Goal: Information Seeking & Learning: Learn about a topic

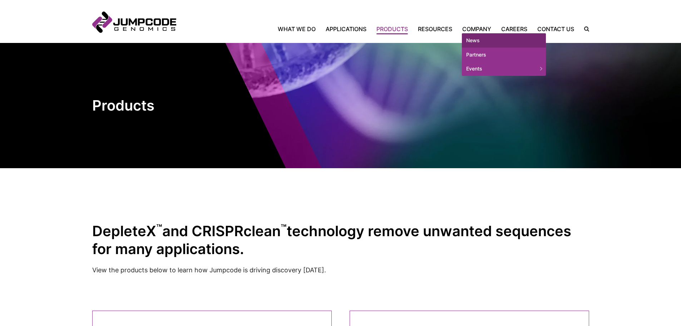
click at [477, 40] on link "News" at bounding box center [504, 40] width 84 height 14
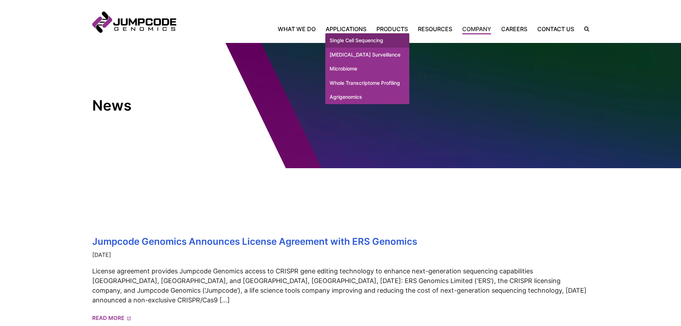
click at [346, 40] on link "Single Cell Sequencing" at bounding box center [367, 40] width 84 height 14
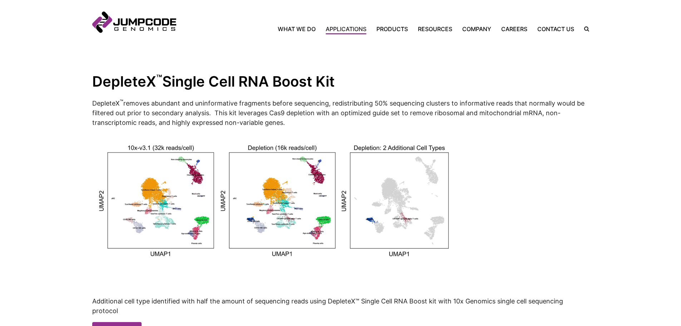
scroll to position [678, 0]
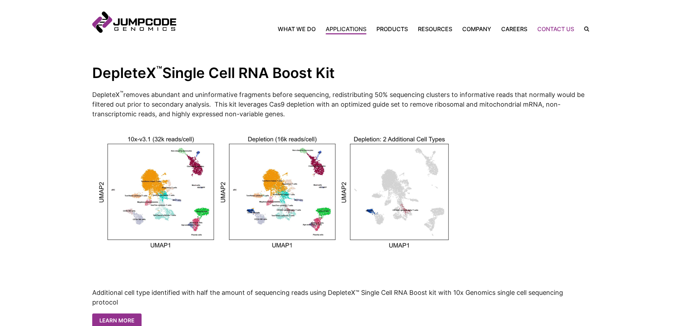
click at [552, 28] on link "Contact Us" at bounding box center [556, 29] width 47 height 9
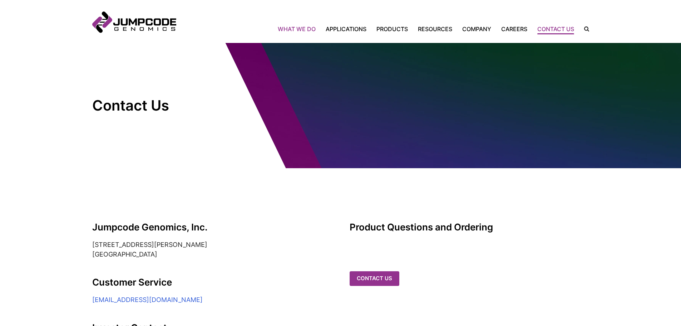
click at [297, 27] on link "What We Do" at bounding box center [299, 29] width 43 height 9
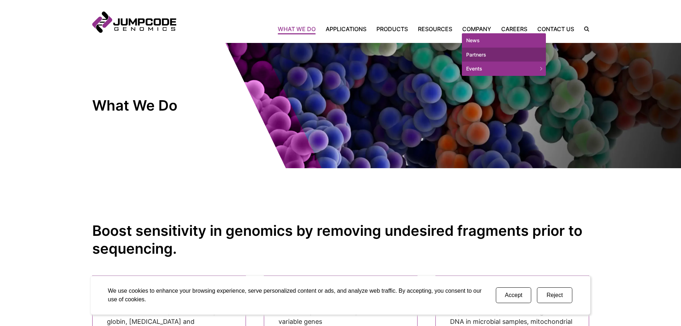
click at [481, 54] on link "Partners" at bounding box center [504, 55] width 84 height 14
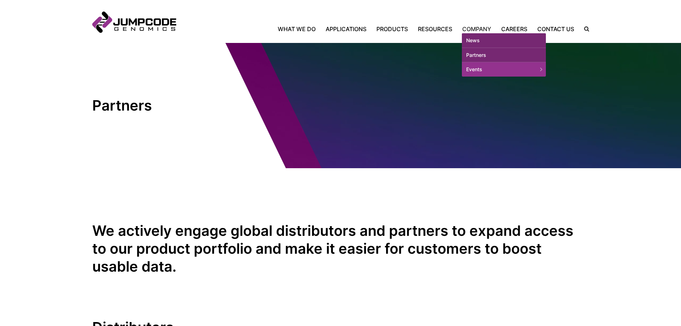
click at [476, 40] on link "News" at bounding box center [504, 40] width 84 height 14
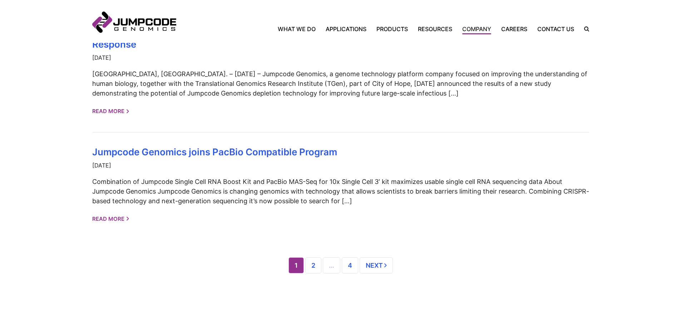
scroll to position [651, 0]
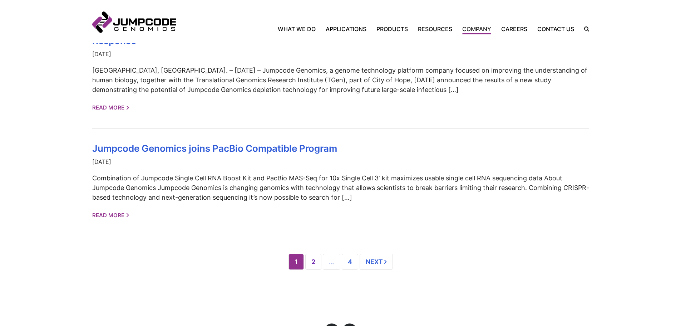
click at [313, 254] on link "2" at bounding box center [313, 262] width 16 height 16
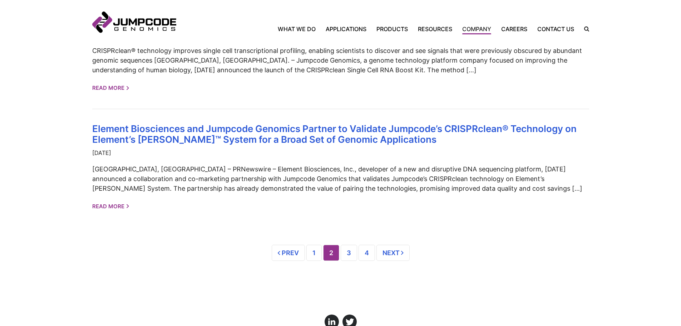
scroll to position [672, 0]
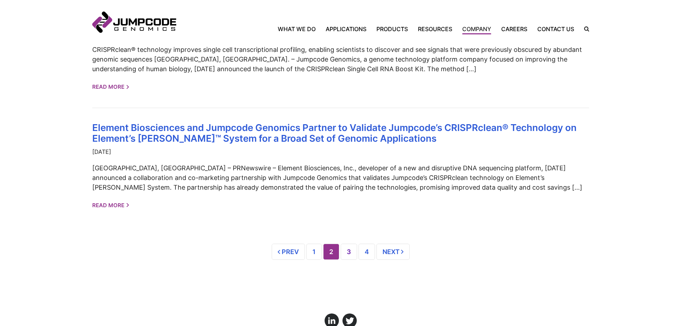
click at [346, 260] on link "3" at bounding box center [349, 252] width 16 height 16
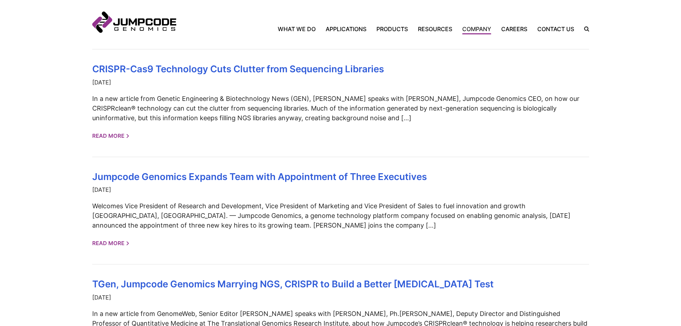
scroll to position [511, 0]
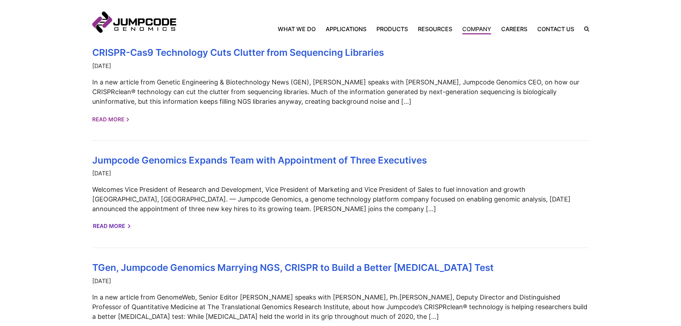
click at [108, 224] on link "Read More" at bounding box center [111, 226] width 37 height 13
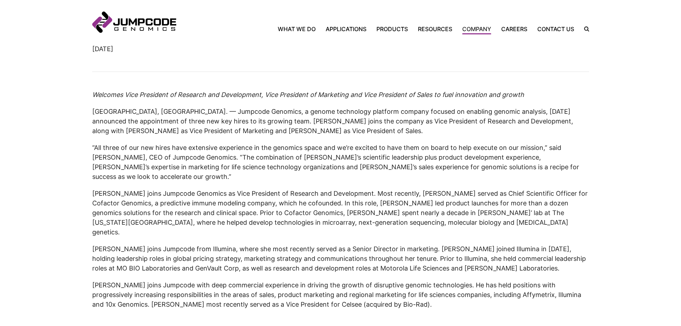
scroll to position [225, 0]
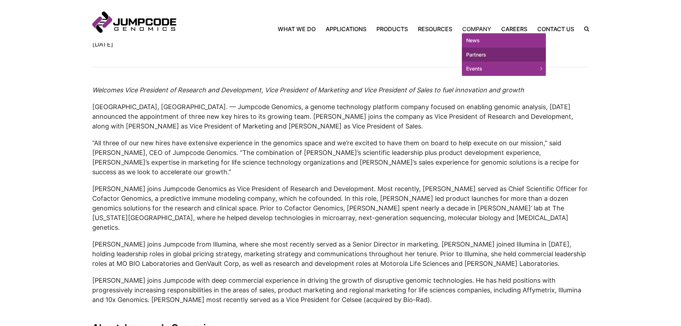
click at [476, 52] on link "Partners" at bounding box center [504, 55] width 84 height 14
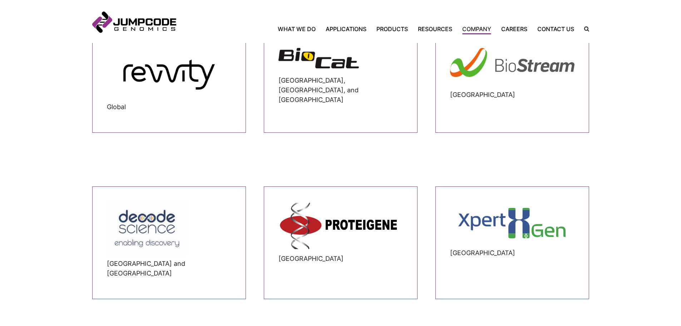
scroll to position [296, 0]
